Goal: Find specific fact: Find specific fact

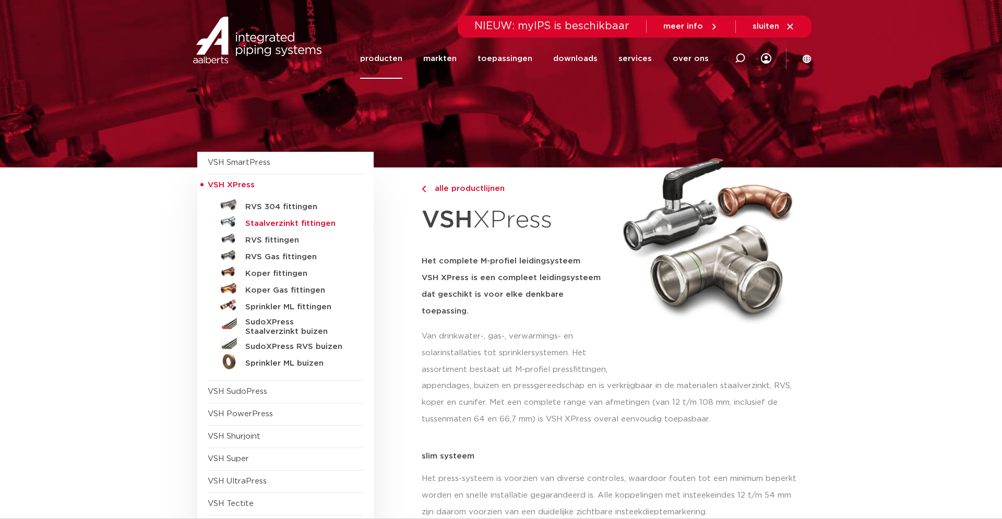
click at [287, 224] on h5 "Staalverzinkt fittingen" at bounding box center [296, 223] width 103 height 9
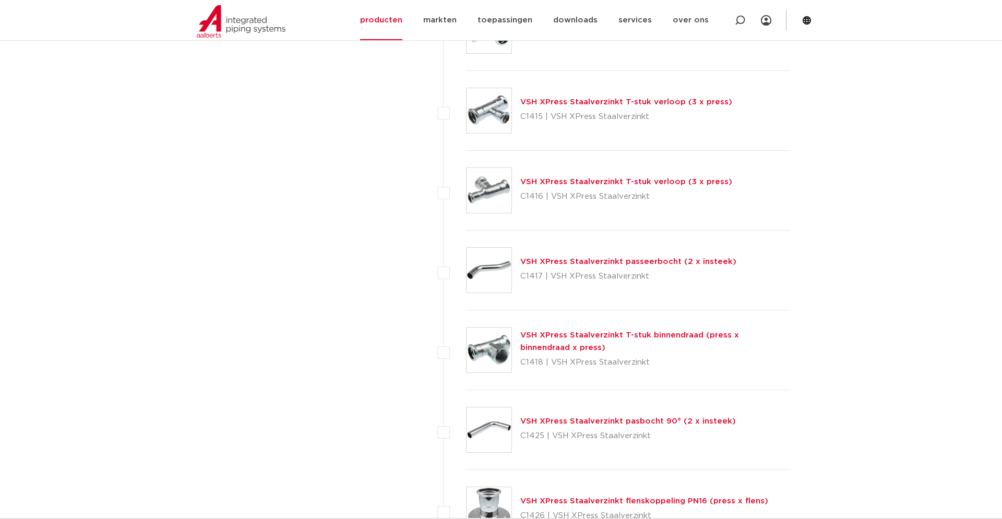
scroll to position [1118, 0]
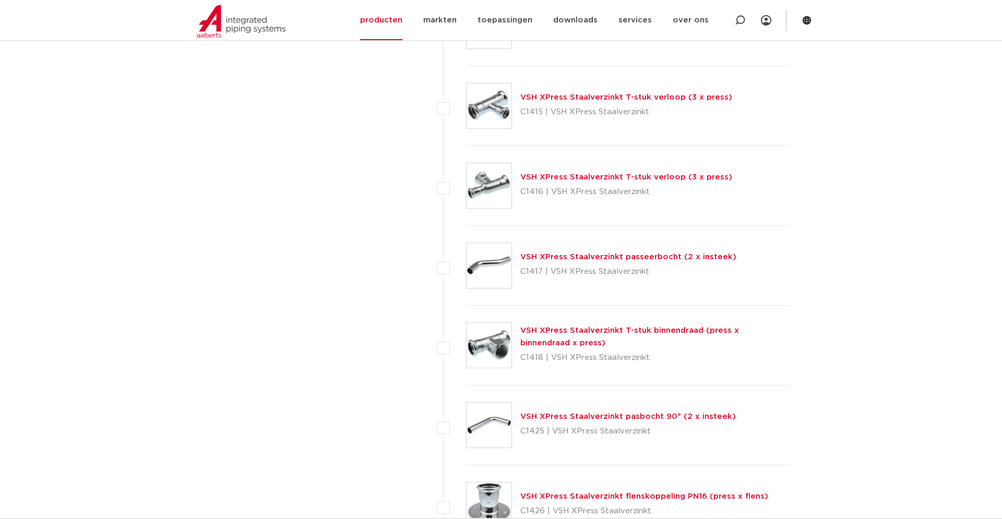
click at [539, 339] on link "VSH XPress Staalverzinkt T-stuk binnendraad (press x binnendraad x press)" at bounding box center [629, 337] width 219 height 20
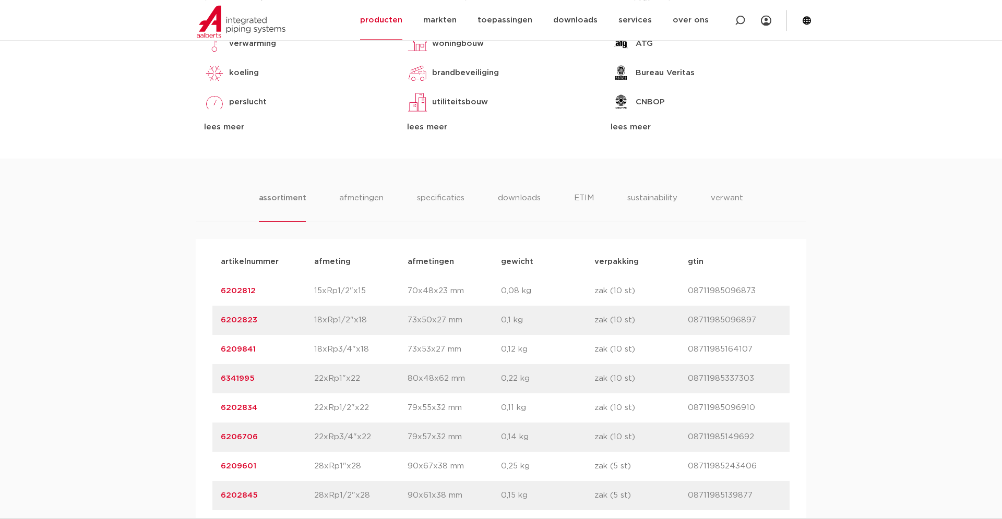
scroll to position [532, 0]
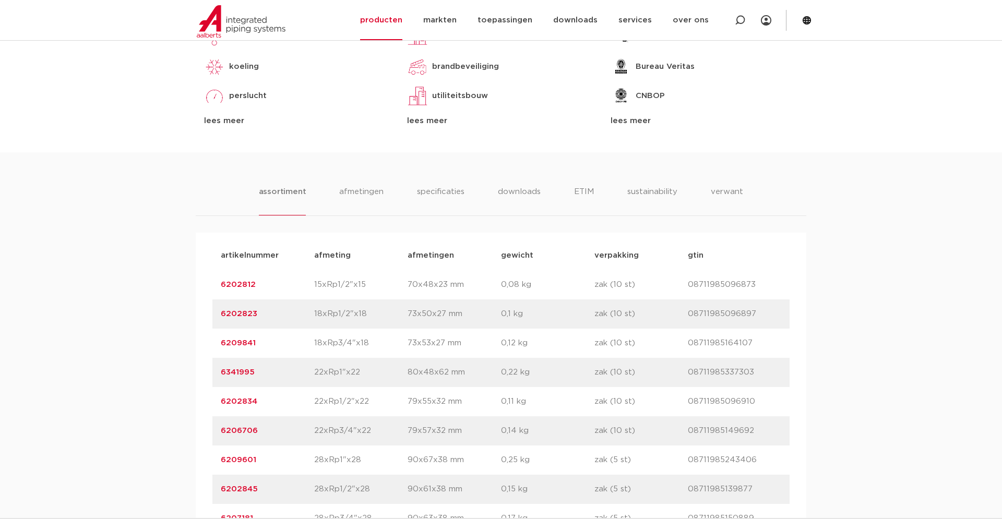
click at [297, 379] on p "6341995" at bounding box center [267, 372] width 93 height 13
drag, startPoint x: 264, startPoint y: 427, endPoint x: 221, endPoint y: 431, distance: 43.0
click at [221, 408] on p "6202834" at bounding box center [267, 401] width 93 height 13
copy link "6202834"
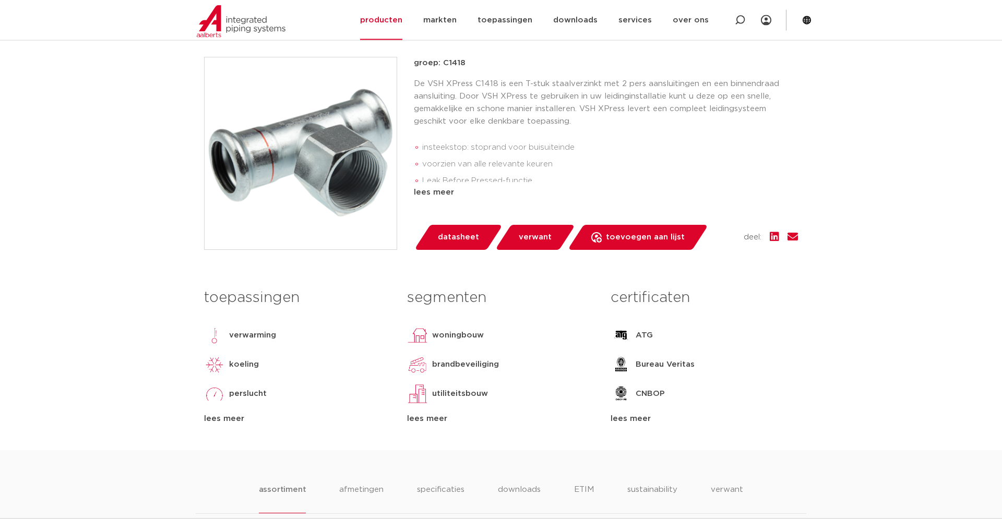
scroll to position [0, 0]
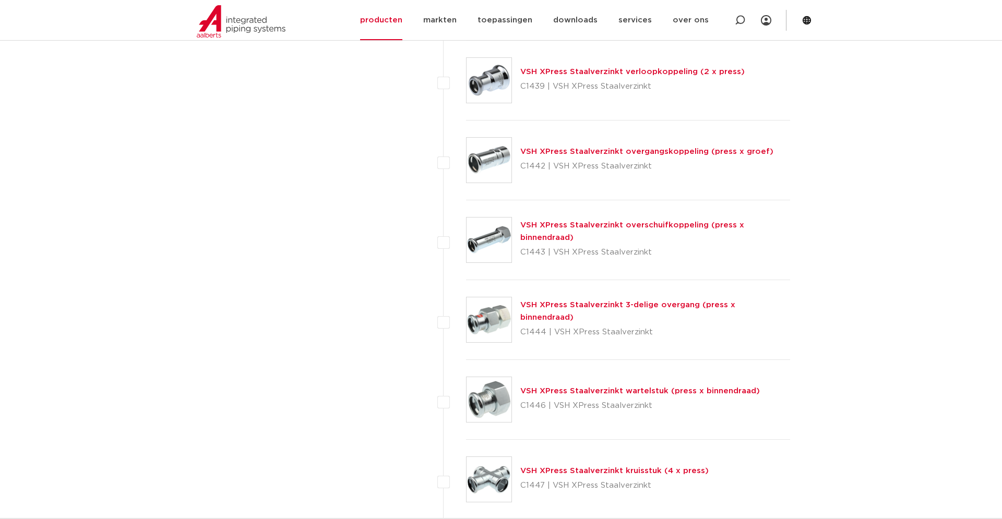
scroll to position [2501, 0]
click at [599, 310] on link "VSH XPress Staalverzinkt 3-delige overgang (press x binnendraad)" at bounding box center [627, 310] width 215 height 20
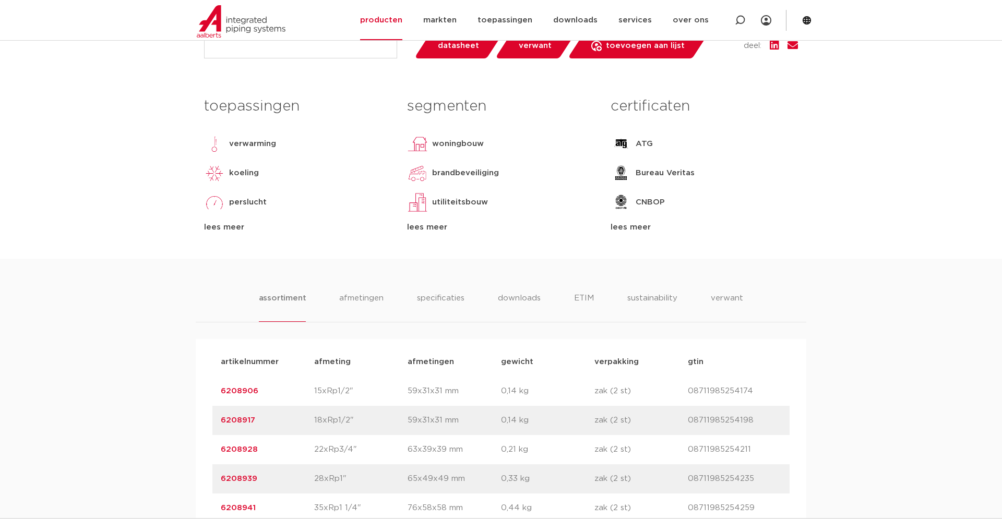
scroll to position [639, 0]
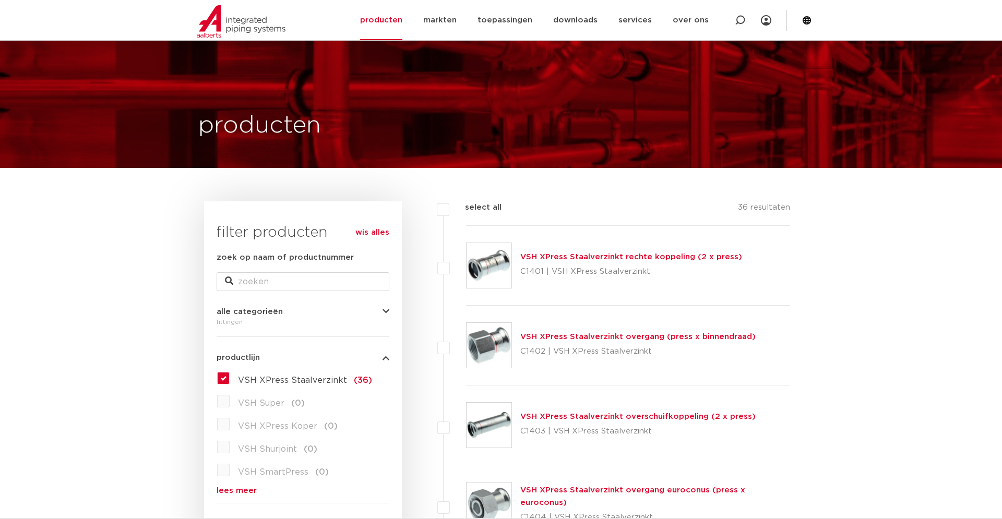
scroll to position [2554, 0]
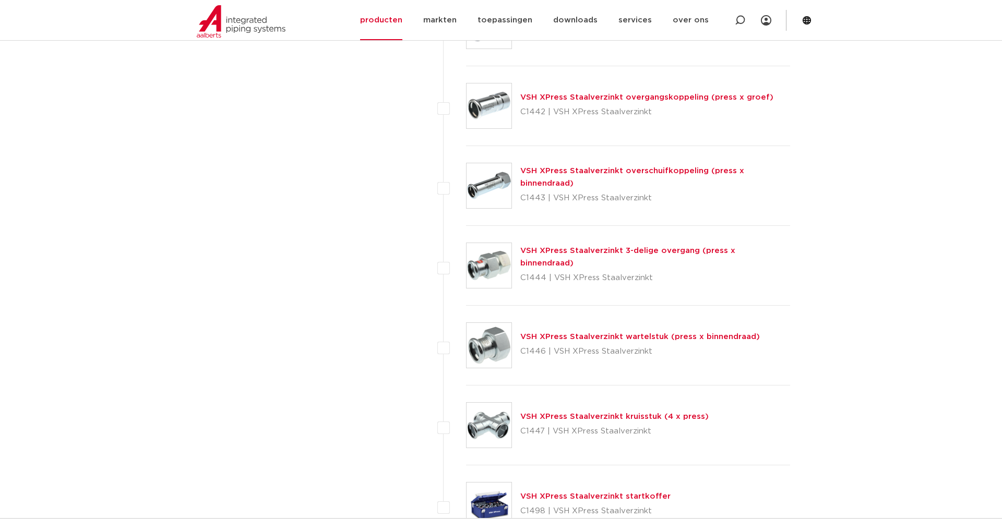
click at [524, 337] on link "VSH XPress Staalverzinkt wartelstuk (press x binnendraad)" at bounding box center [639, 337] width 239 height 8
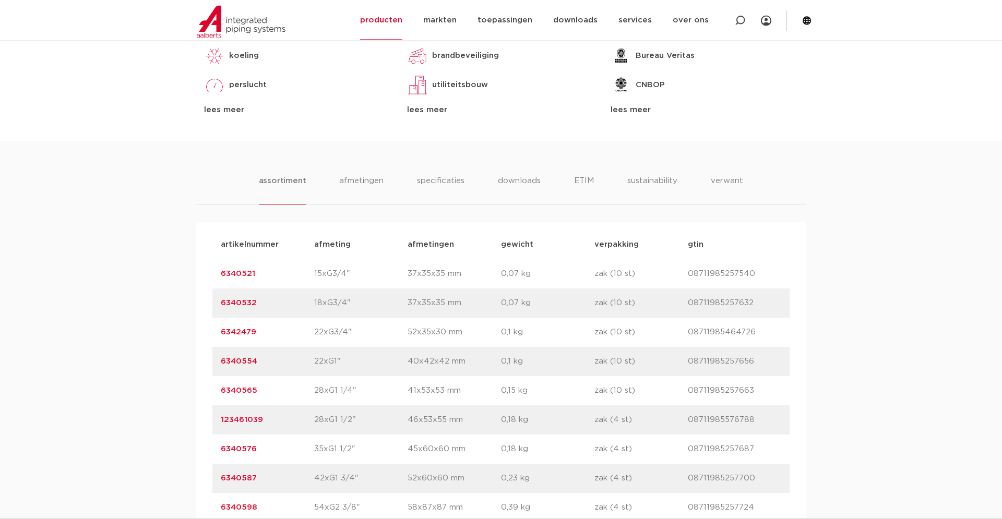
scroll to position [585, 0]
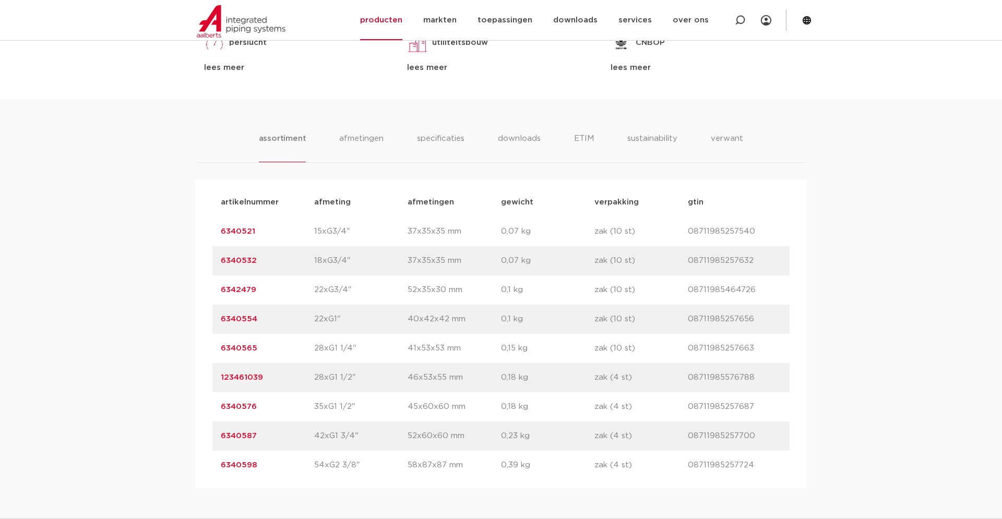
drag, startPoint x: 283, startPoint y: 406, endPoint x: 209, endPoint y: 404, distance: 74.1
click at [209, 404] on div "artikelnummer afmeting [GEOGRAPHIC_DATA] gewicht verpakking gtin artikelnummer …" at bounding box center [501, 333] width 610 height 309
copy link "6340576"
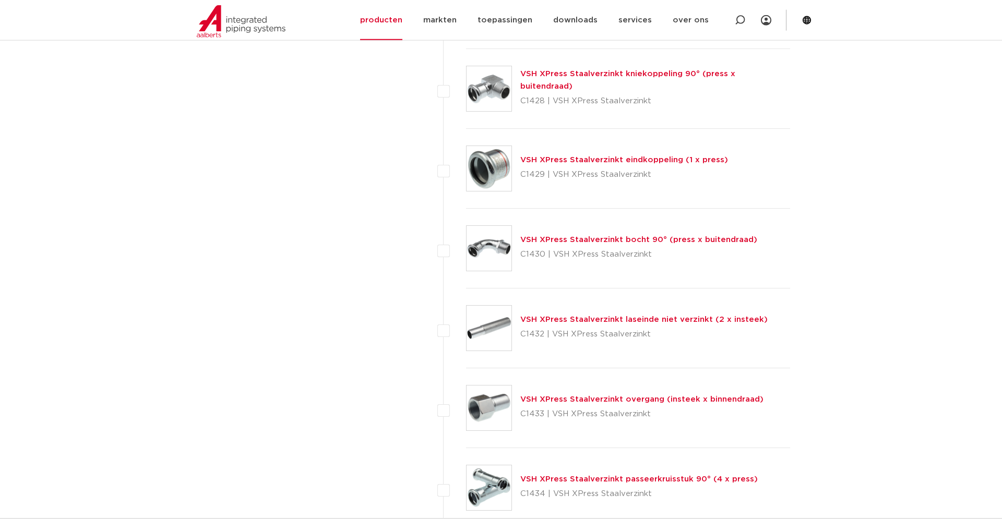
scroll to position [1916, 0]
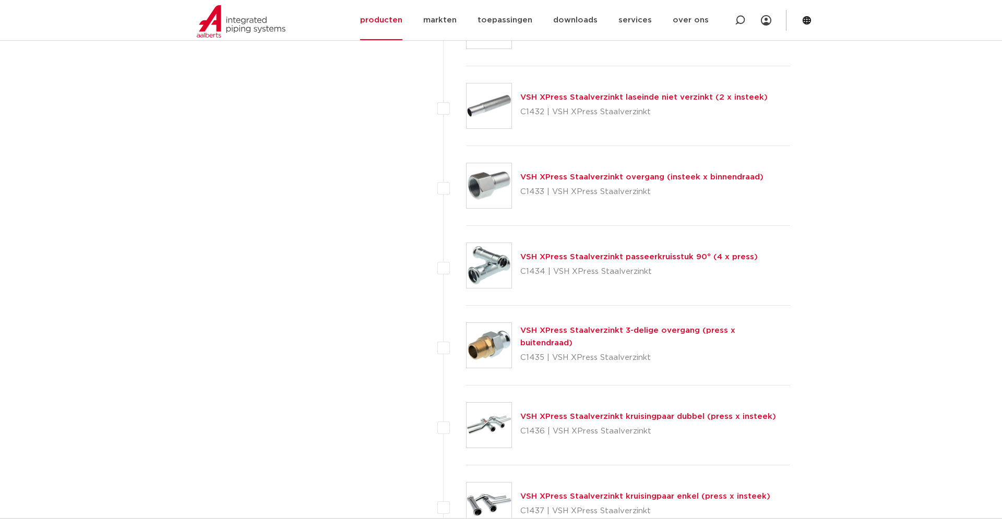
click at [579, 342] on div "VSH XPress Staalverzinkt 3-delige overgang (press x buitendraad) C1435 | VSH XP…" at bounding box center [655, 346] width 270 height 42
click at [579, 335] on link "VSH XPress Staalverzinkt 3-delige overgang (press x buitendraad)" at bounding box center [627, 337] width 215 height 20
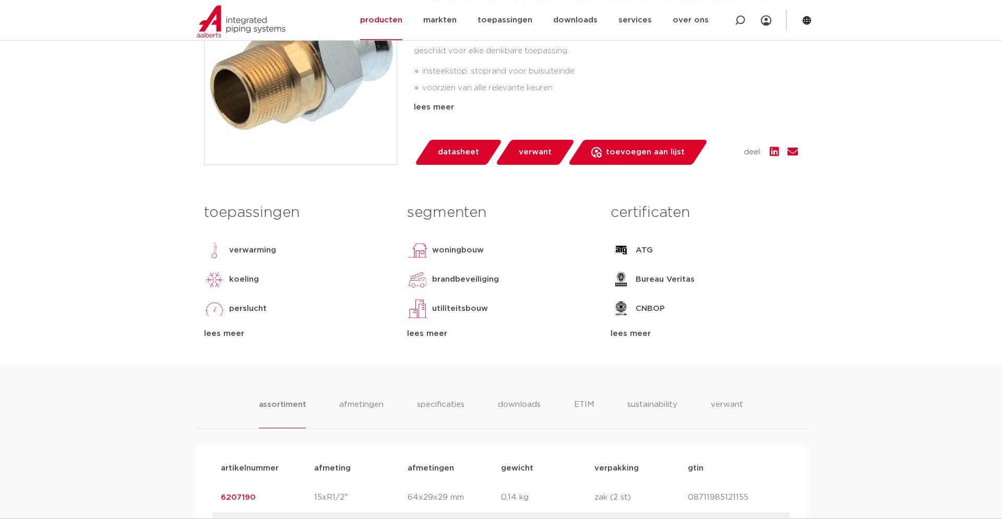
scroll to position [266, 0]
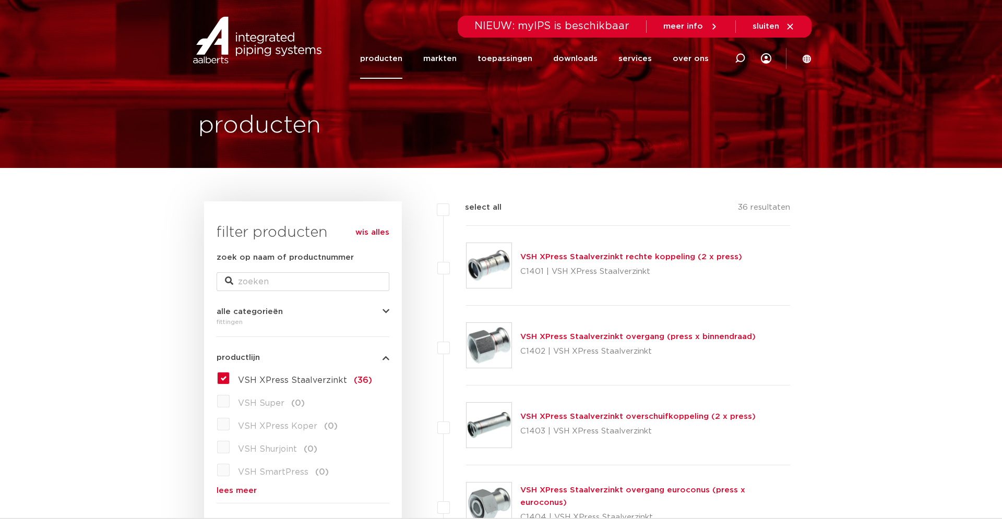
click at [614, 334] on link "VSH XPress Staalverzinkt overgang (press x binnendraad)" at bounding box center [637, 337] width 235 height 8
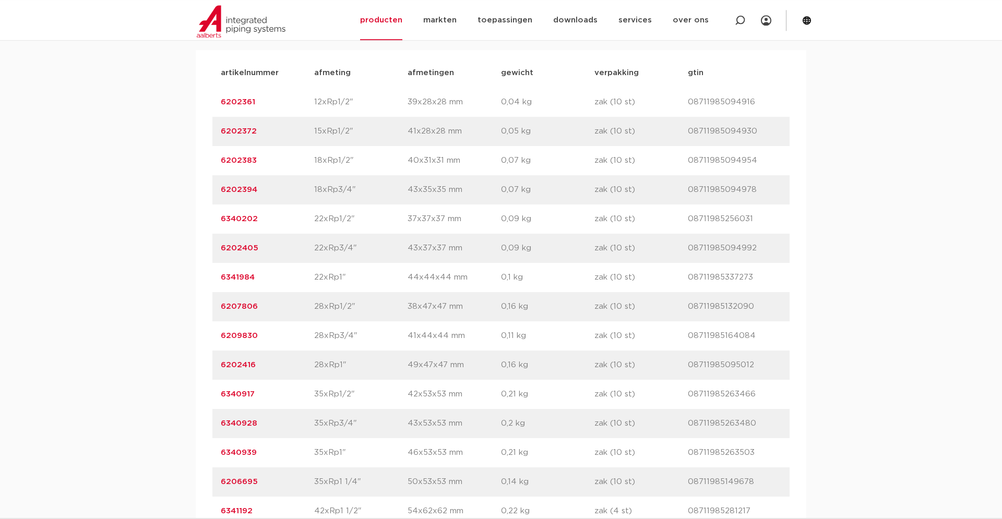
scroll to position [745, 0]
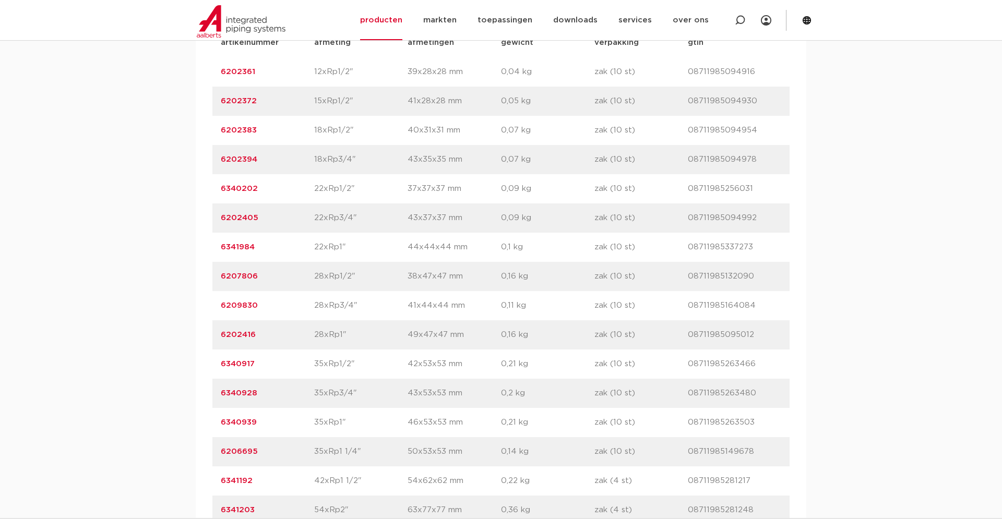
drag, startPoint x: 283, startPoint y: 418, endPoint x: 222, endPoint y: 423, distance: 61.2
click at [222, 423] on p "6340939" at bounding box center [267, 422] width 93 height 13
copy link "6340939"
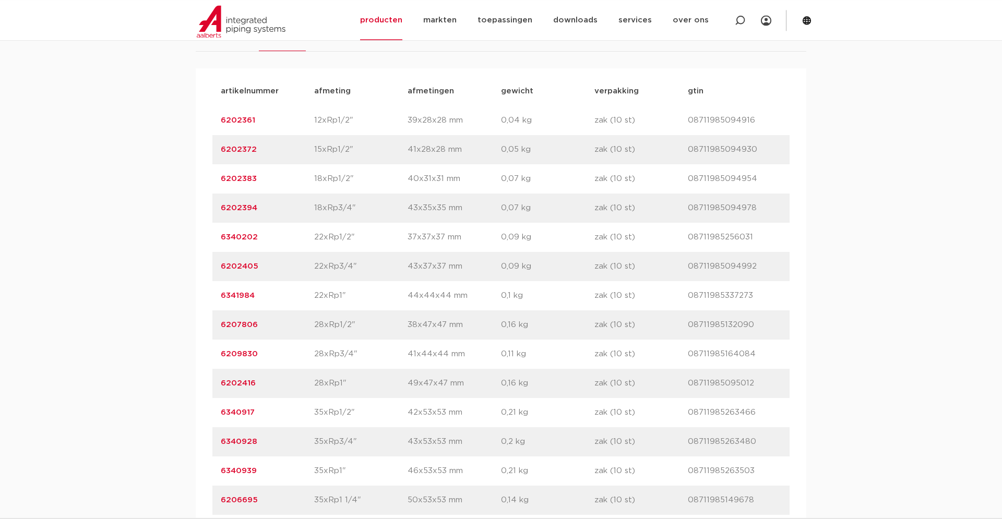
scroll to position [692, 0]
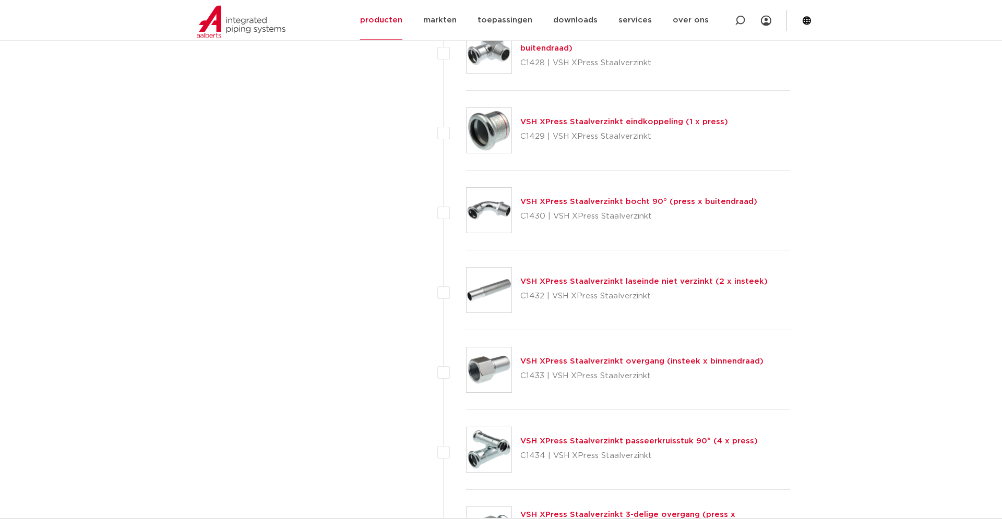
scroll to position [1809, 0]
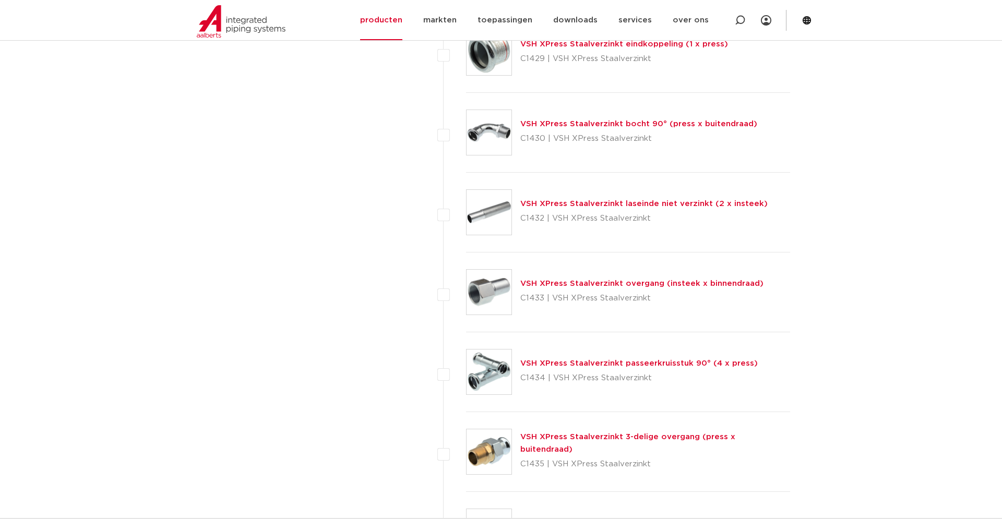
click at [571, 448] on link "VSH XPress Staalverzinkt 3-delige overgang (press x buitendraad)" at bounding box center [627, 443] width 215 height 20
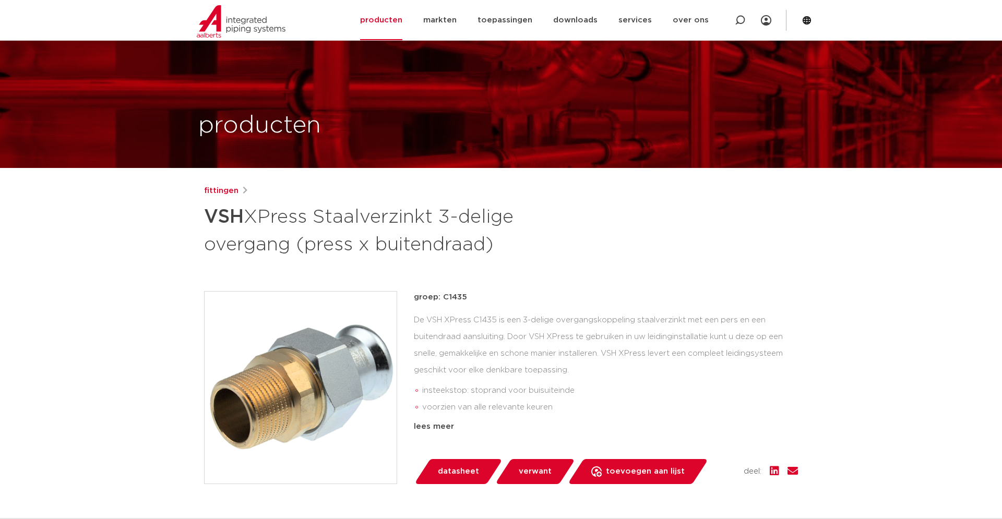
scroll to position [532, 0]
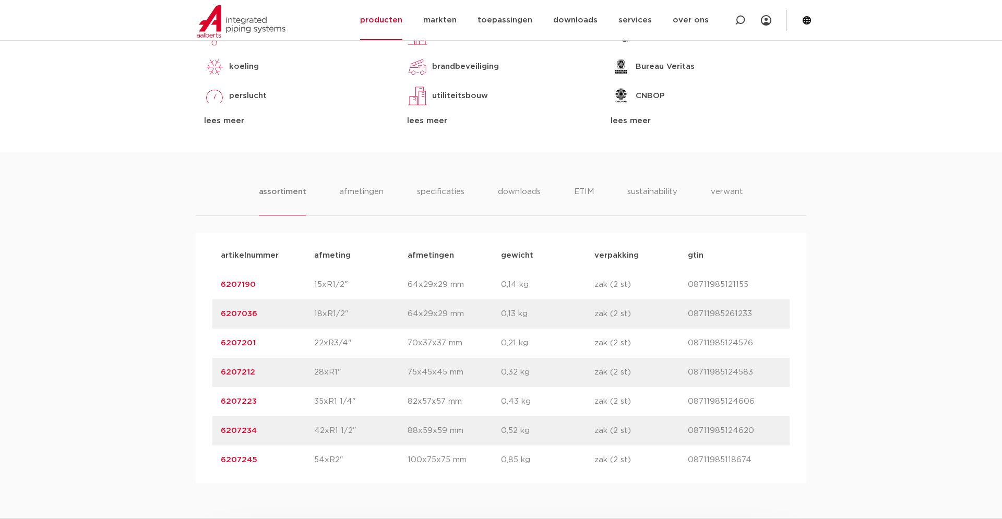
drag, startPoint x: 273, startPoint y: 403, endPoint x: 220, endPoint y: 401, distance: 53.8
click at [220, 401] on div "artikelnummer 6207223 afmeting 35xR1 1/4" afmetingen 82x57x57 mm gewicht 0,43 k…" at bounding box center [500, 401] width 577 height 29
copy link "6207223"
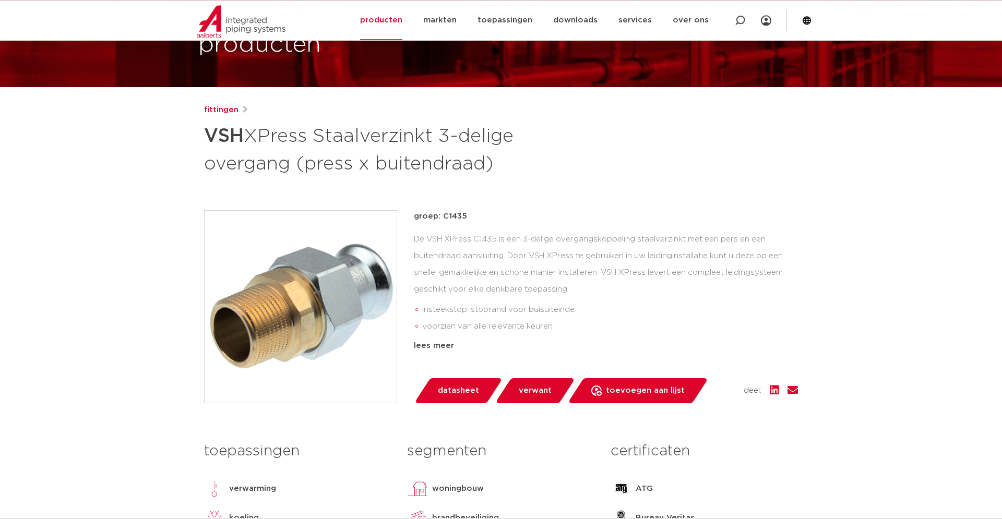
scroll to position [53, 0]
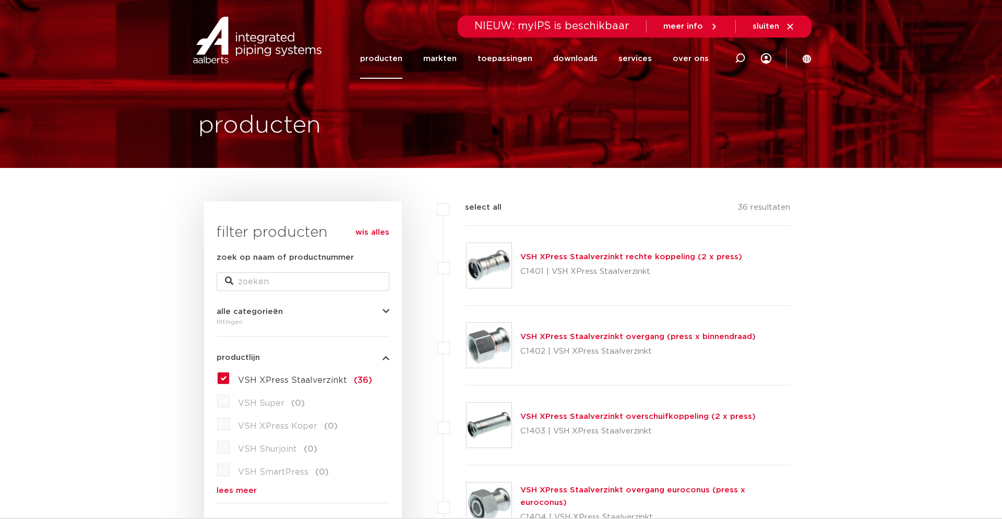
scroll to position [1809, 0]
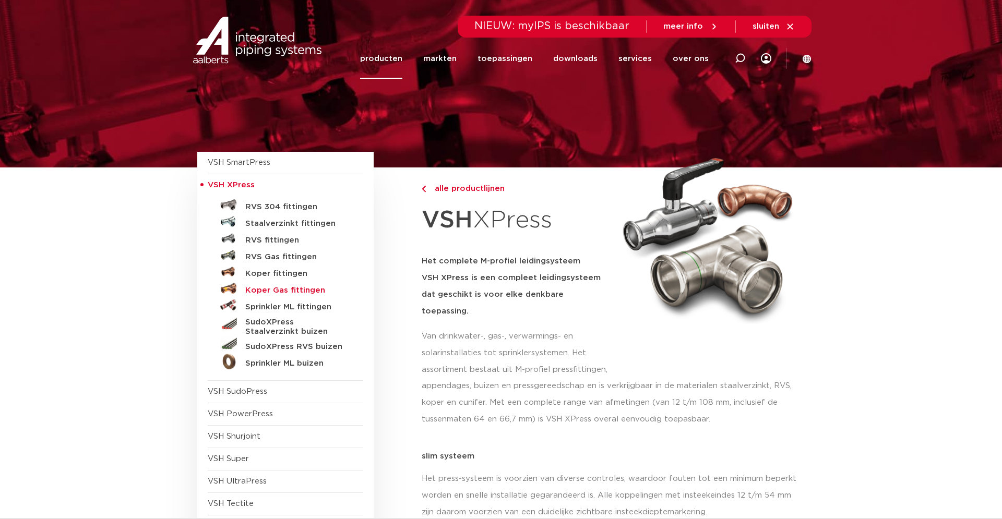
click at [269, 286] on h5 "Koper Gas fittingen" at bounding box center [296, 290] width 103 height 9
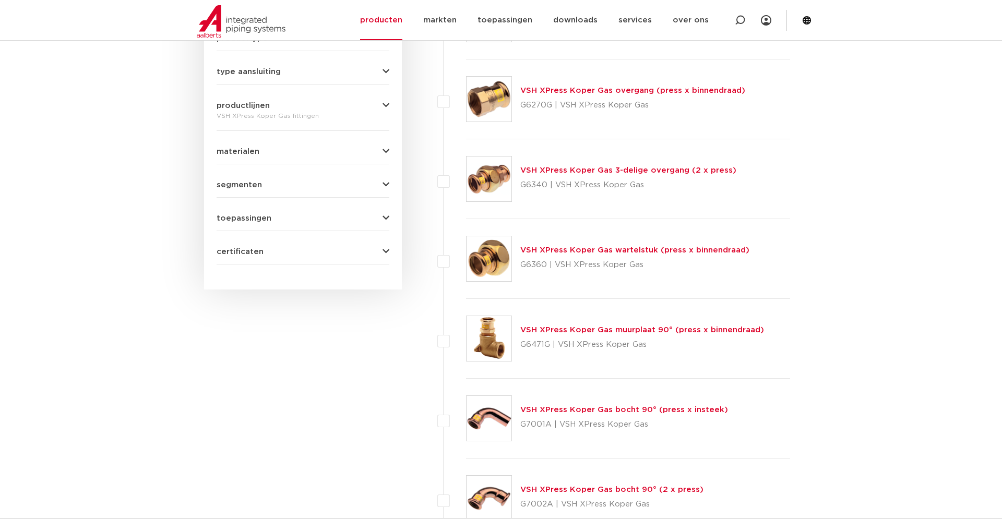
scroll to position [479, 0]
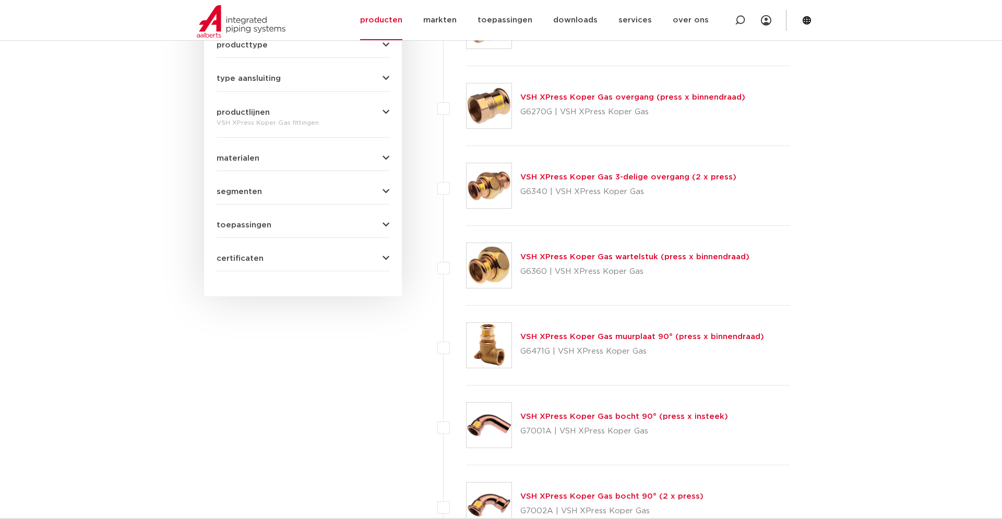
click at [555, 256] on link "VSH XPress Koper Gas wartelstuk (press x binnendraad)" at bounding box center [634, 257] width 229 height 8
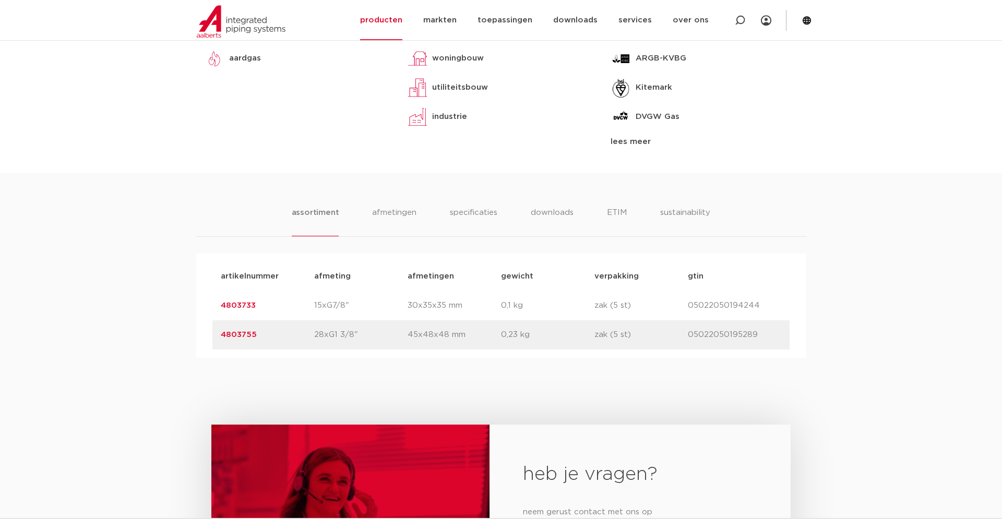
scroll to position [532, 0]
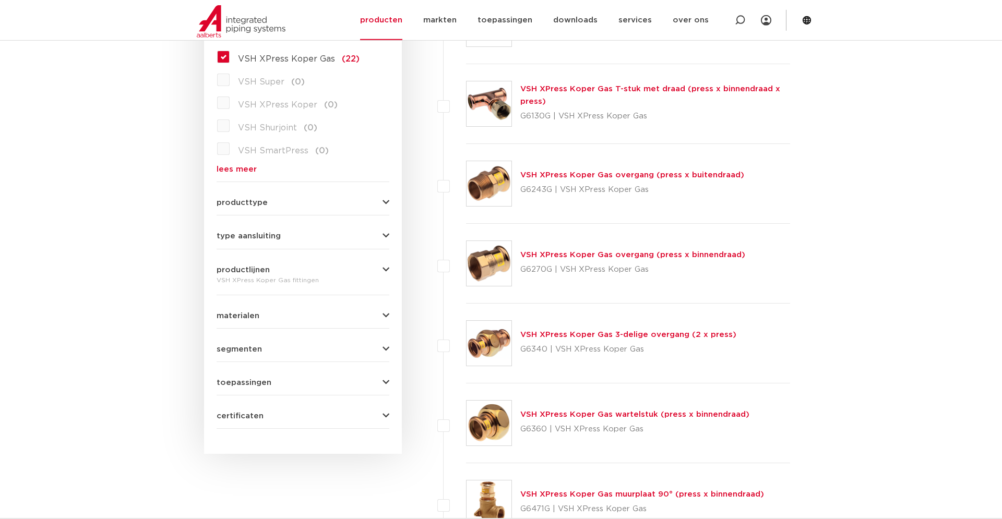
scroll to position [279, 0]
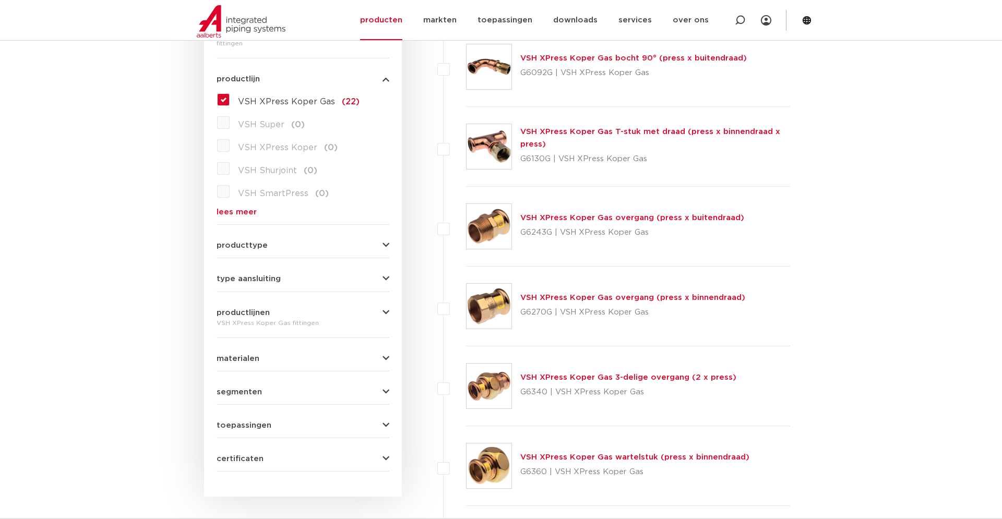
click at [541, 297] on link "VSH XPress Koper Gas overgang (press x binnendraad)" at bounding box center [632, 298] width 225 height 8
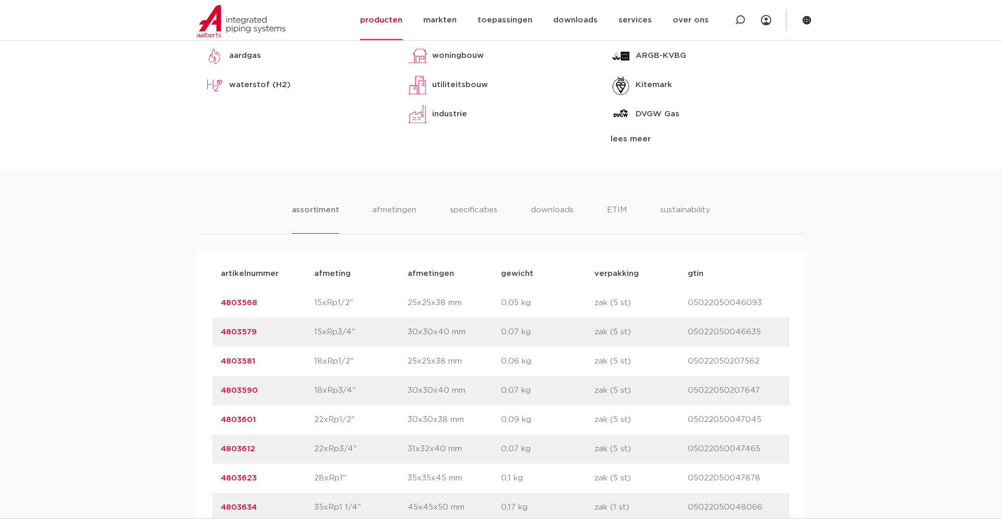
scroll to position [532, 0]
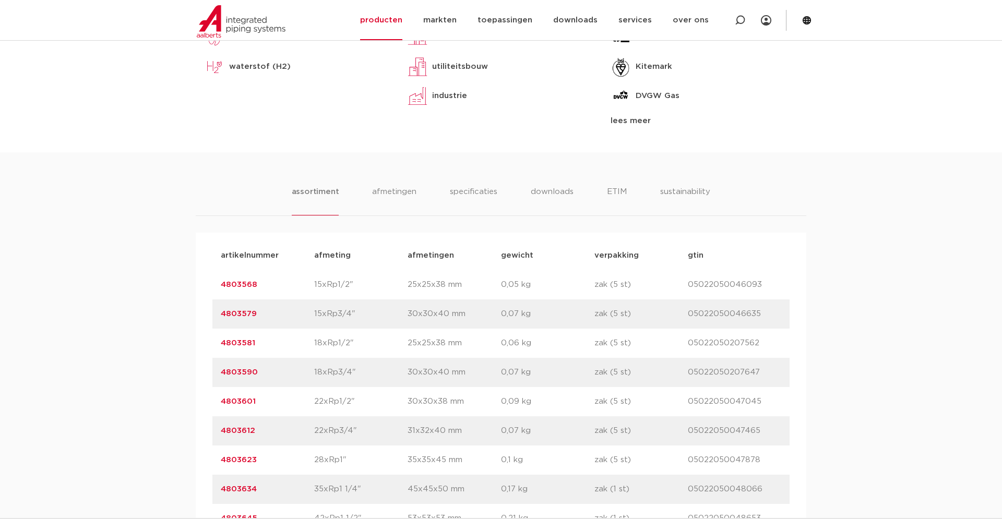
drag, startPoint x: 288, startPoint y: 401, endPoint x: 224, endPoint y: 401, distance: 64.2
click at [224, 401] on p "4803601" at bounding box center [267, 401] width 93 height 13
copy link "803601"
click at [103, 136] on body "Zoeken NIEUW: myIPS is beschikbaar meer info sluiten producten markten toepassi…" at bounding box center [501, 334] width 1002 height 1732
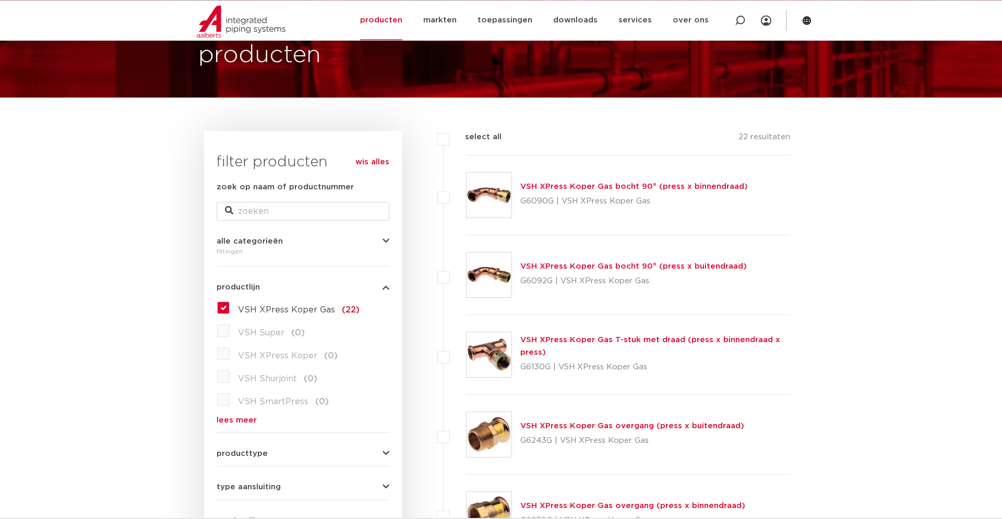
scroll to position [66, 0]
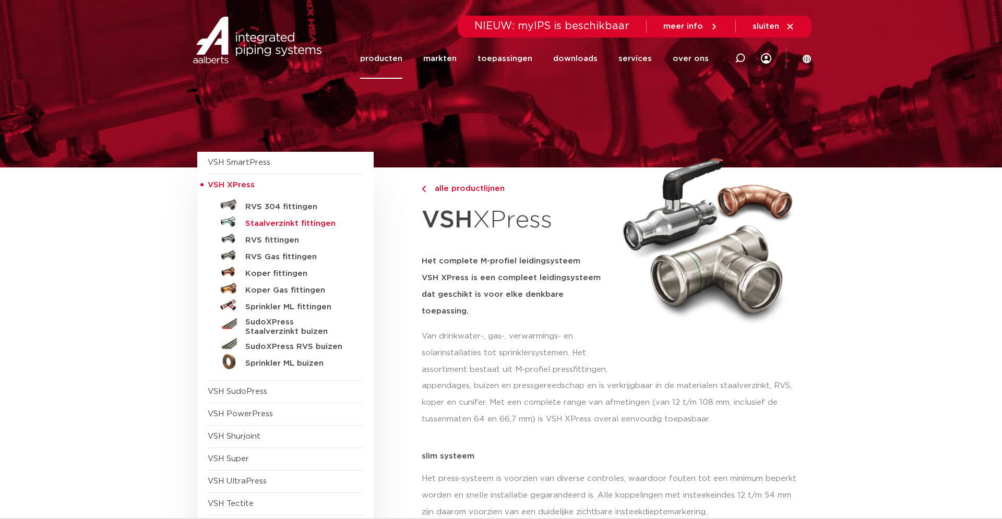
click at [275, 223] on h5 "Staalverzinkt fittingen" at bounding box center [296, 223] width 103 height 9
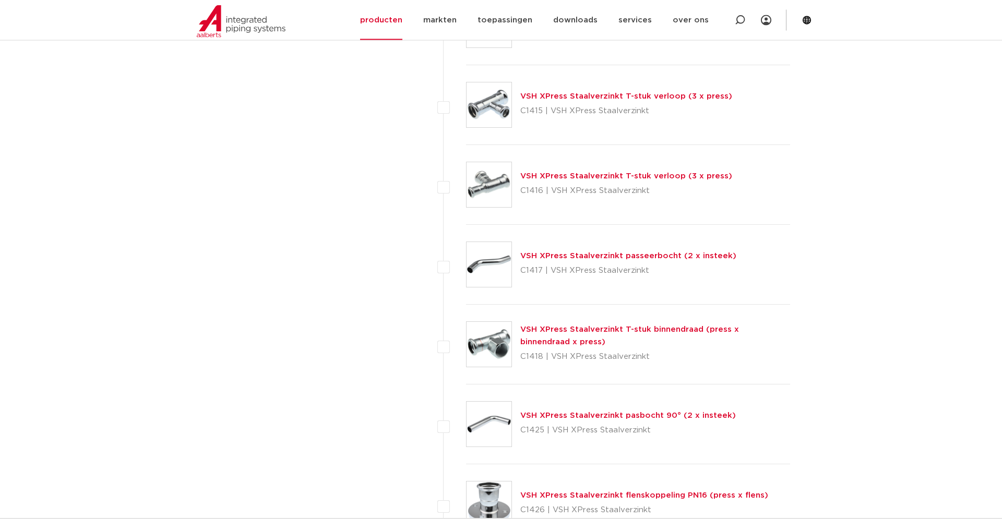
scroll to position [1128, 0]
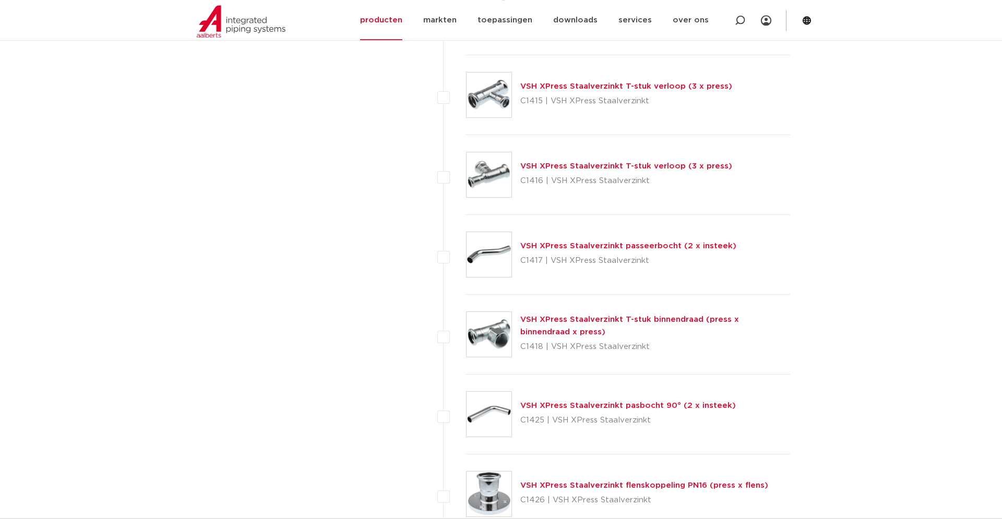
click at [646, 319] on link "VSH XPress Staalverzinkt T-stuk binnendraad (press x binnendraad x press)" at bounding box center [629, 326] width 219 height 20
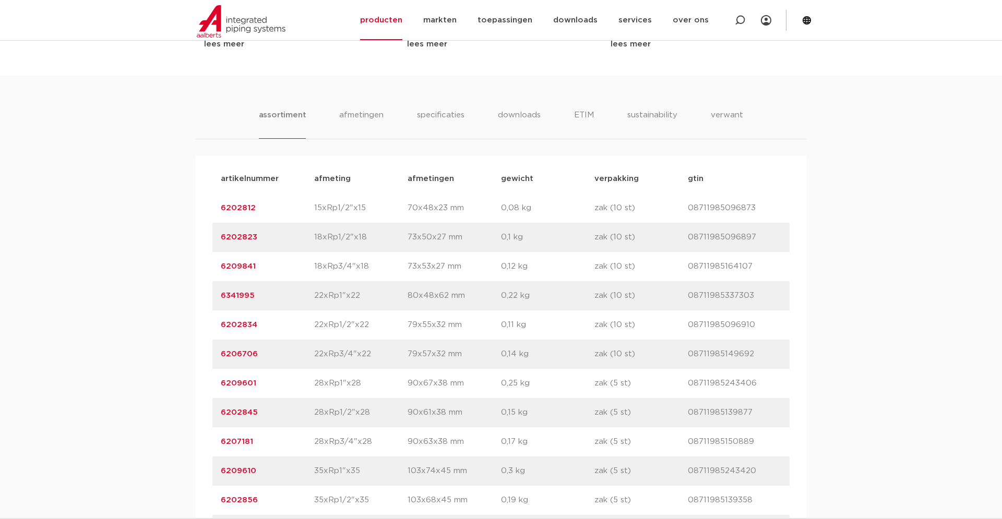
scroll to position [639, 0]
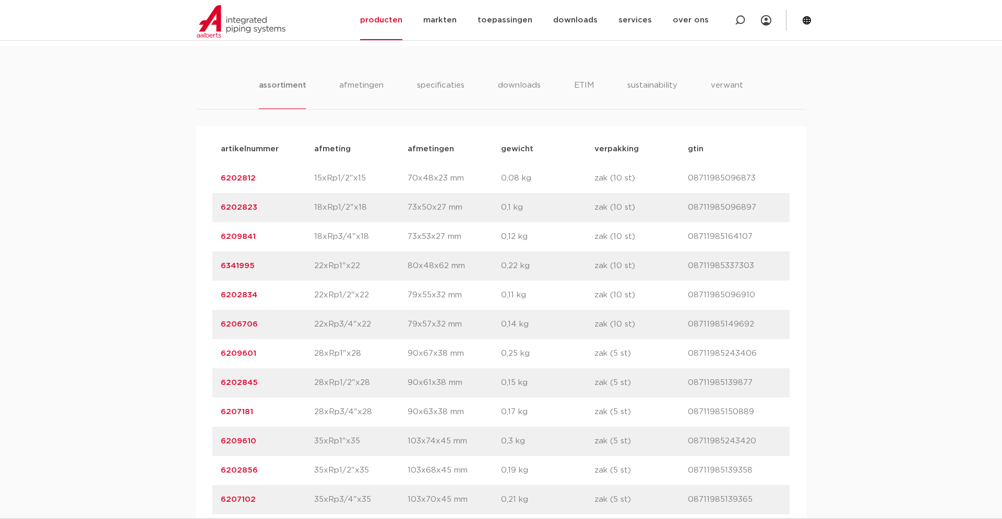
drag, startPoint x: 267, startPoint y: 405, endPoint x: 220, endPoint y: 405, distance: 46.4
click at [220, 398] on div "artikelnummer 6202845 afmeting 28xRp1/2"x28 [GEOGRAPHIC_DATA] 90x61x38 mm gewic…" at bounding box center [500, 382] width 577 height 29
copy link "6202845"
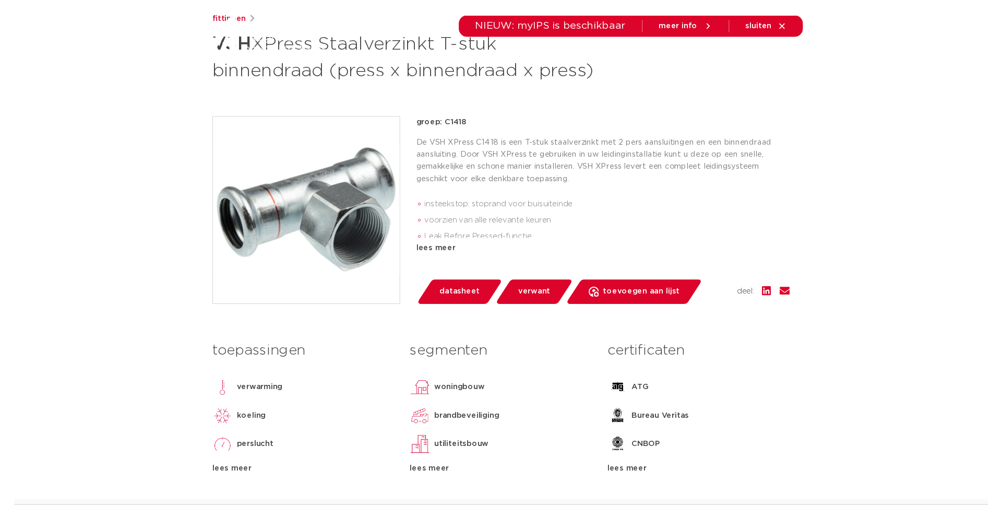
scroll to position [0, 0]
